Goal: Navigation & Orientation: Find specific page/section

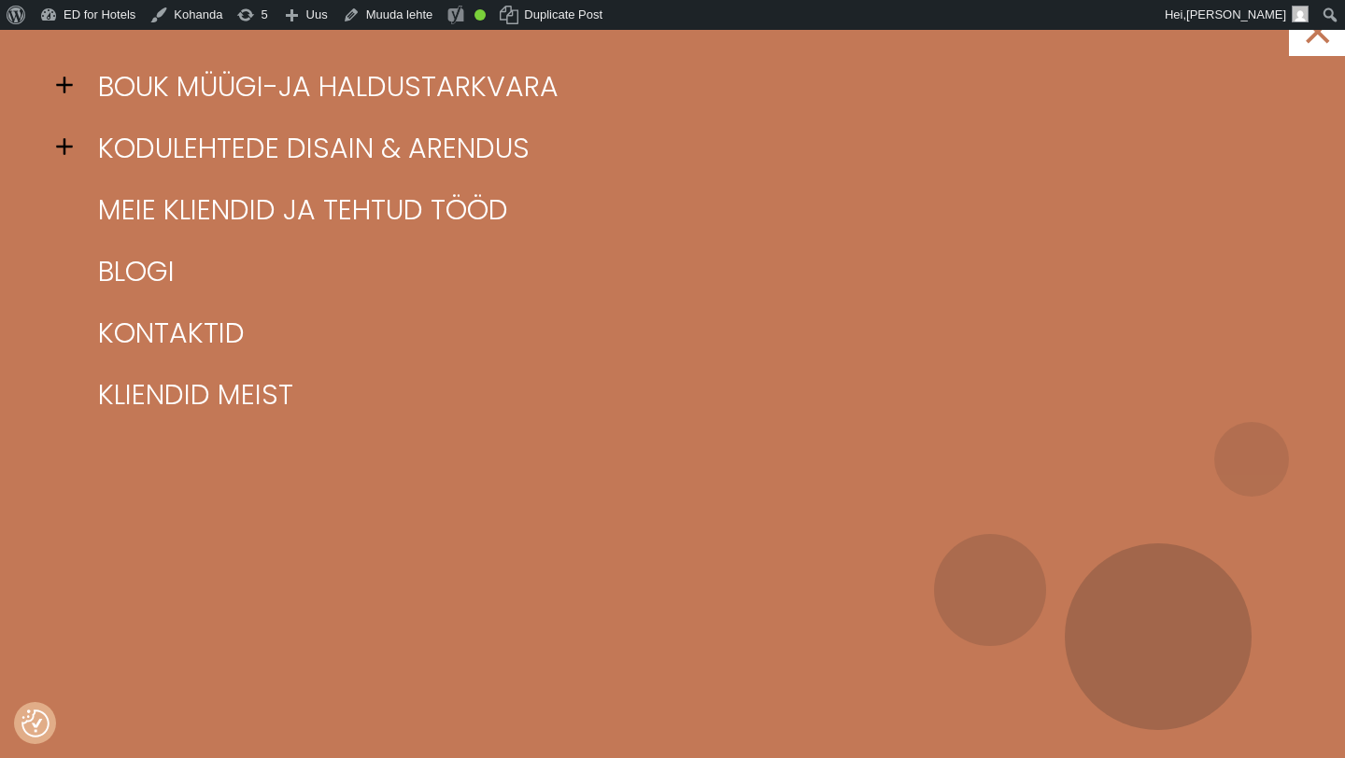
click at [68, 81] on span at bounding box center [70, 85] width 28 height 28
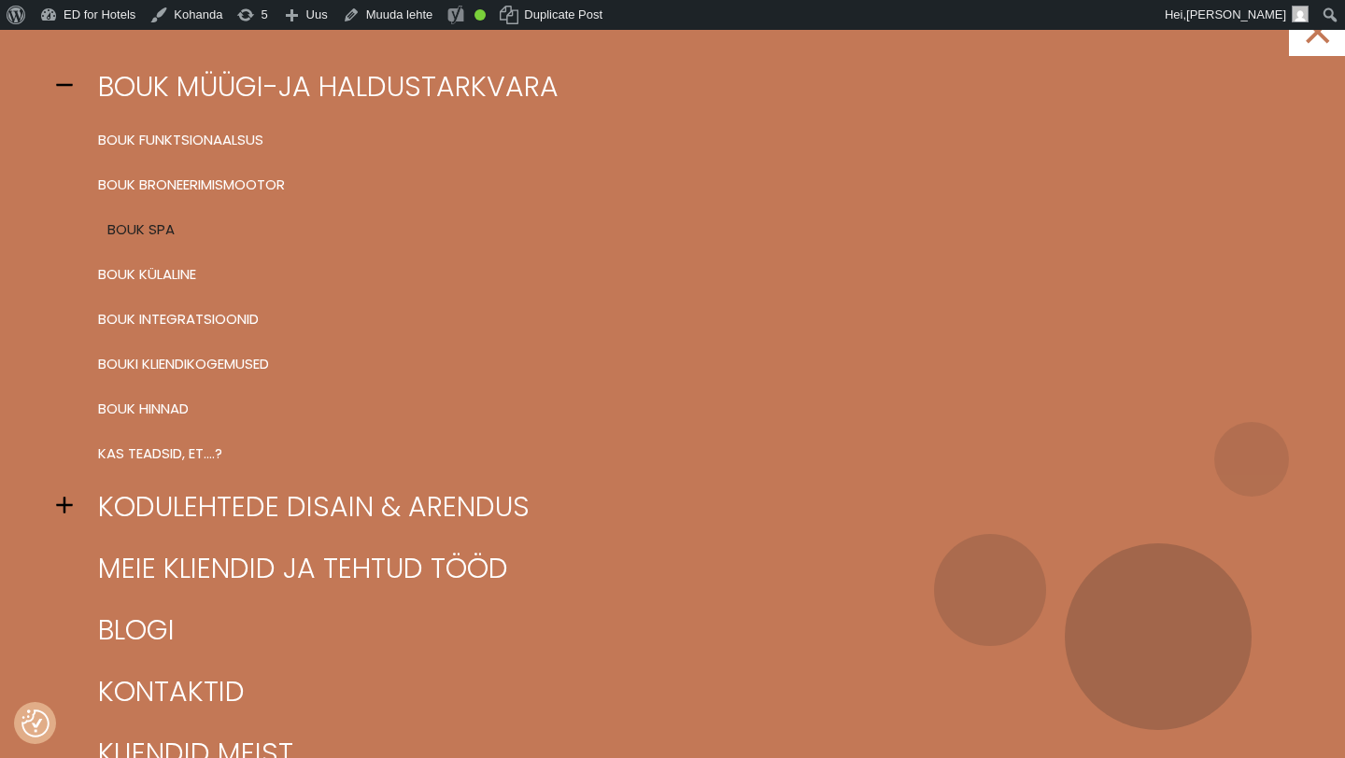
click at [152, 227] on link "BOUK SPA" at bounding box center [695, 229] width 1205 height 45
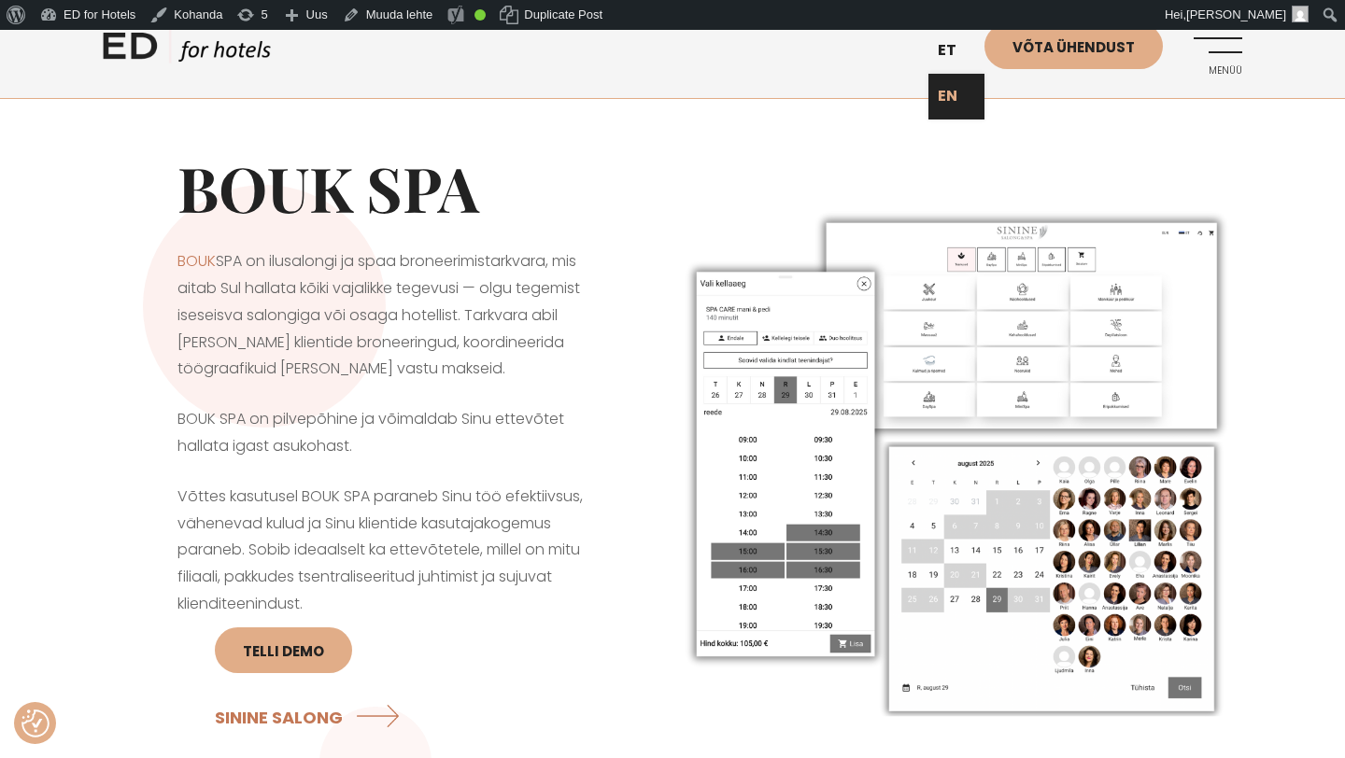
click at [954, 95] on link "EN" at bounding box center [956, 97] width 56 height 46
